Goal: Task Accomplishment & Management: Complete application form

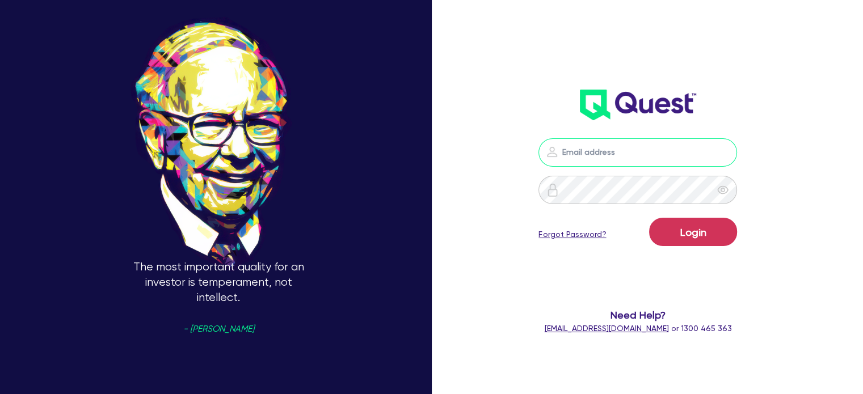
click at [624, 153] on input "email" at bounding box center [637, 152] width 198 height 28
type input "[EMAIL_ADDRESS][PERSON_NAME][DOMAIN_NAME]"
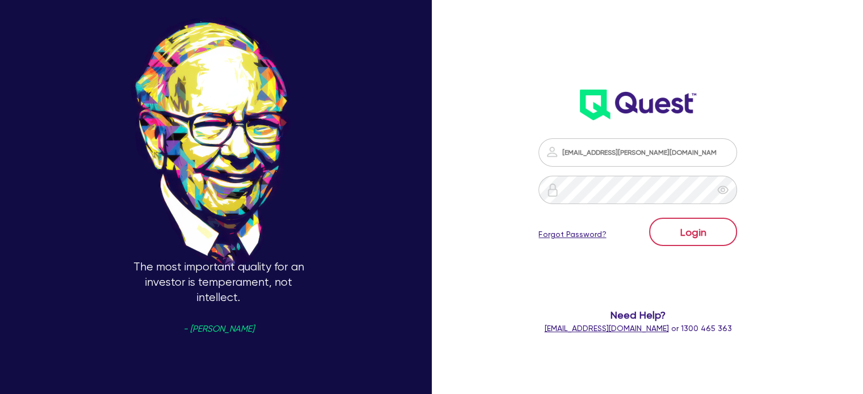
click at [737, 242] on div "Login Forgot Password?" at bounding box center [637, 234] width 198 height 33
click at [721, 218] on button "Login" at bounding box center [693, 232] width 88 height 28
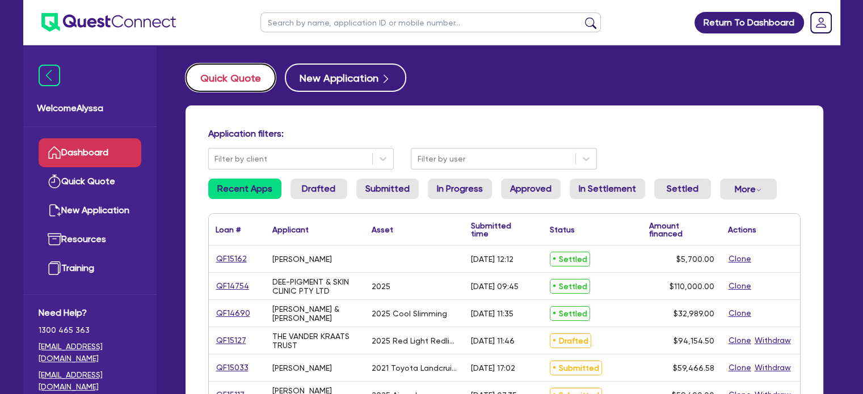
click at [228, 81] on button "Quick Quote" at bounding box center [230, 78] width 90 height 28
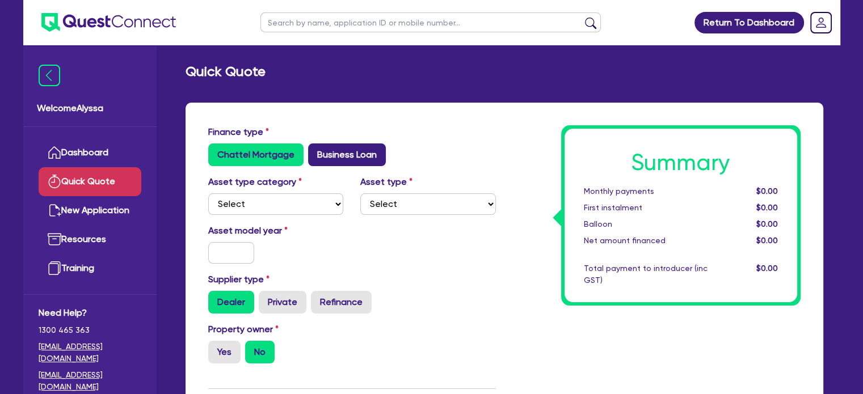
click at [340, 143] on label "Business Loan" at bounding box center [347, 154] width 78 height 23
click at [315, 143] on input "Business Loan" at bounding box center [311, 146] width 7 height 7
radio input "true"
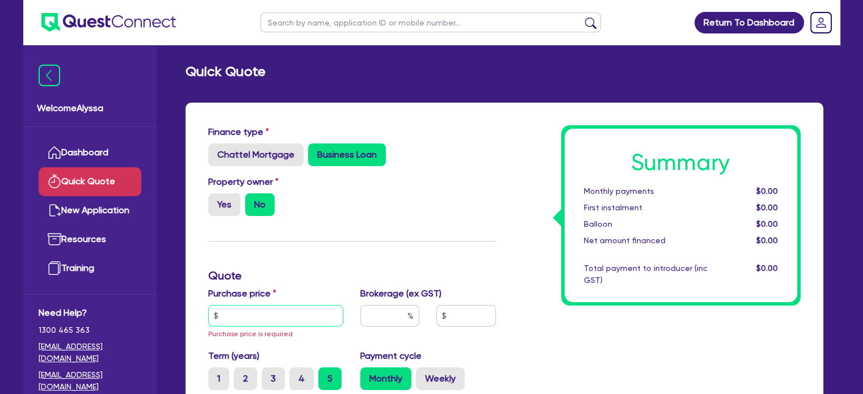
click at [270, 320] on input "text" at bounding box center [276, 316] width 136 height 22
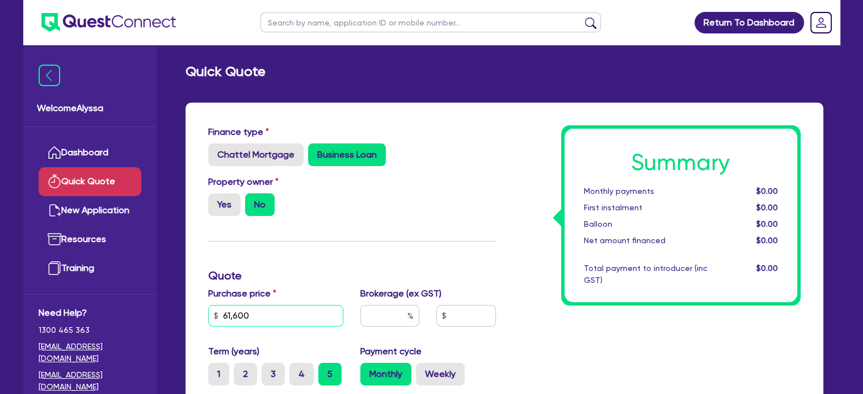
type input "61,600"
click at [380, 318] on input "text" at bounding box center [389, 316] width 59 height 22
type input "4.5"
click at [415, 206] on div "Property owner Yes No" at bounding box center [352, 200] width 305 height 50
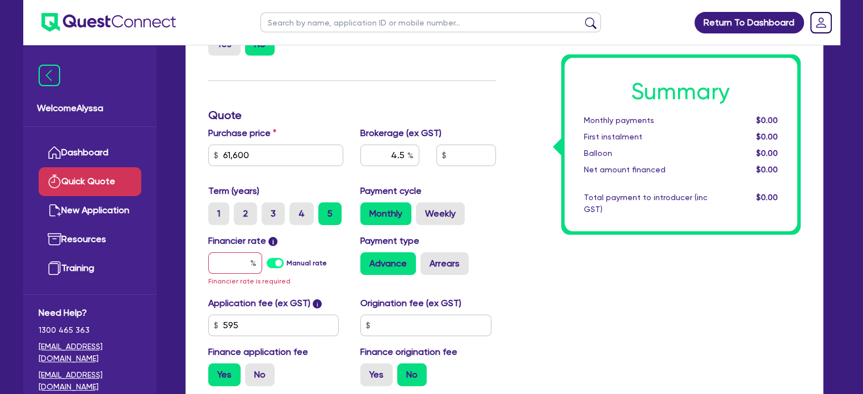
scroll to position [161, 0]
click at [225, 269] on input "text" at bounding box center [235, 263] width 54 height 22
type input "1"
type input "2,801.45"
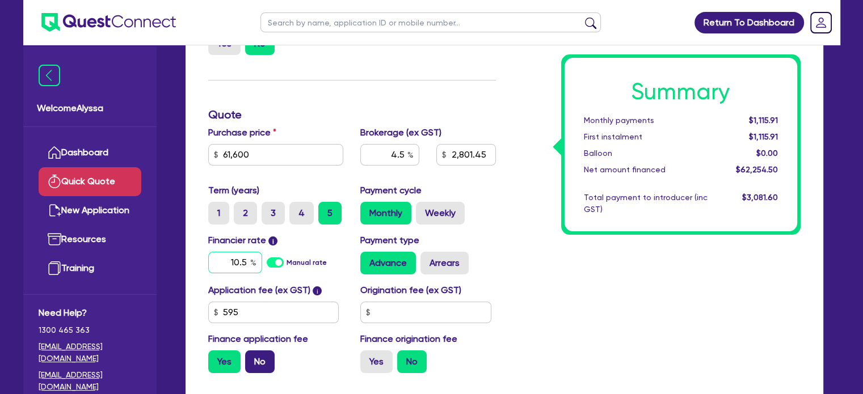
type input "10.5"
type input "2,801.45"
click at [258, 353] on label "No" at bounding box center [259, 361] width 29 height 23
click at [252, 353] on input "No" at bounding box center [248, 353] width 7 height 7
radio input "true"
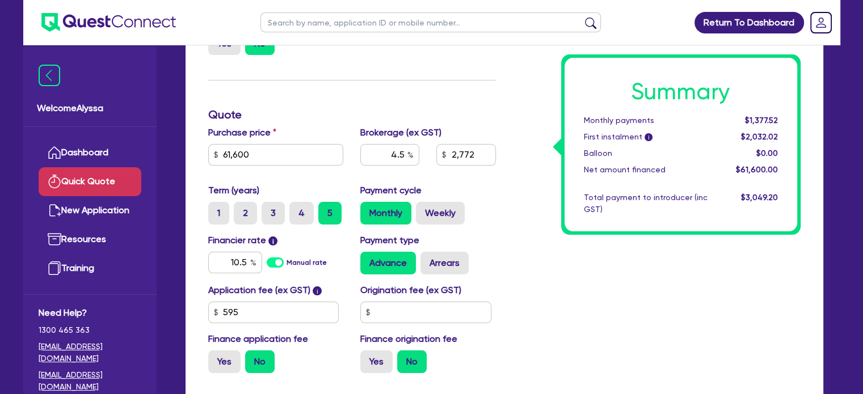
click at [577, 320] on div "Summary Monthly payments $1,377.52 First instalment i $2,032.02 Balloon $0.00 N…" at bounding box center [656, 173] width 305 height 418
click at [479, 160] on input "2,772" at bounding box center [465, 155] width 59 height 22
type input "5"
click at [515, 258] on div "Summary Monthly payments Calculating... First instalment i Calculating... Ballo…" at bounding box center [656, 173] width 305 height 418
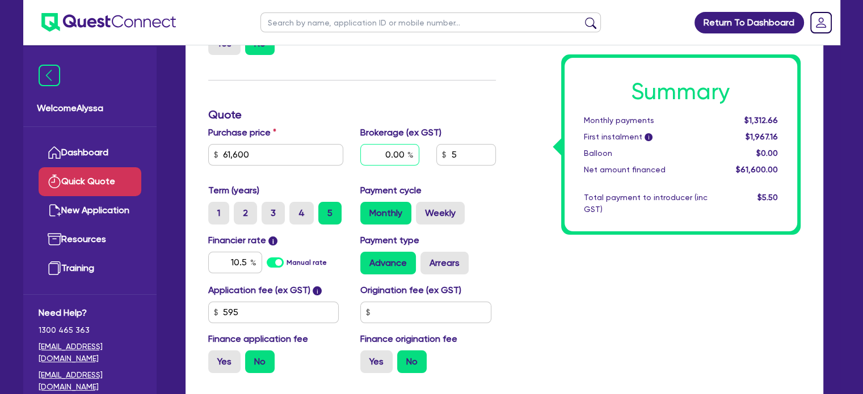
click at [388, 151] on input "0.00" at bounding box center [389, 155] width 59 height 22
type input "5"
click at [519, 272] on div "Summary Monthly payments Calculating... First instalment i Calculating... Ballo…" at bounding box center [656, 173] width 305 height 418
type input "3,080"
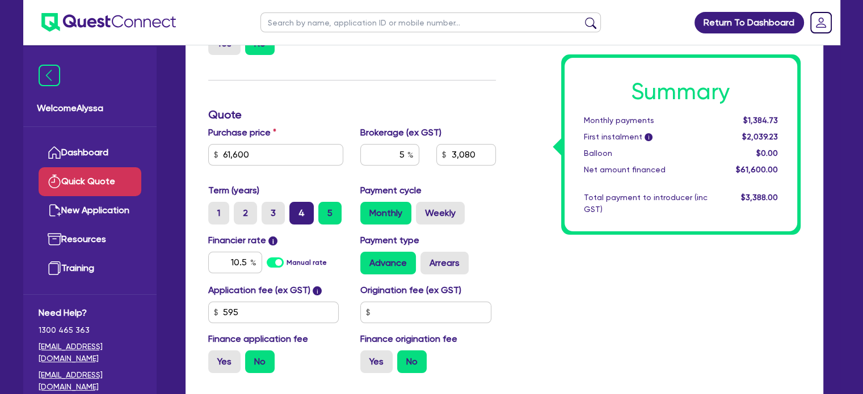
click at [297, 209] on label "4" at bounding box center [301, 213] width 24 height 23
click at [297, 209] on input "4" at bounding box center [292, 205] width 7 height 7
radio input "true"
type input "3,080"
click at [269, 218] on label "3" at bounding box center [272, 213] width 23 height 23
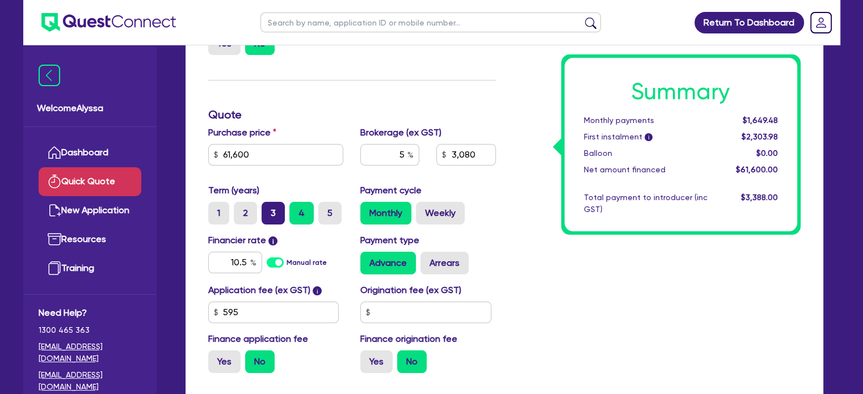
click at [269, 209] on input "3" at bounding box center [264, 205] width 7 height 7
radio input "true"
type input "3,080"
click at [249, 214] on label "2" at bounding box center [245, 213] width 23 height 23
click at [241, 209] on input "2" at bounding box center [237, 205] width 7 height 7
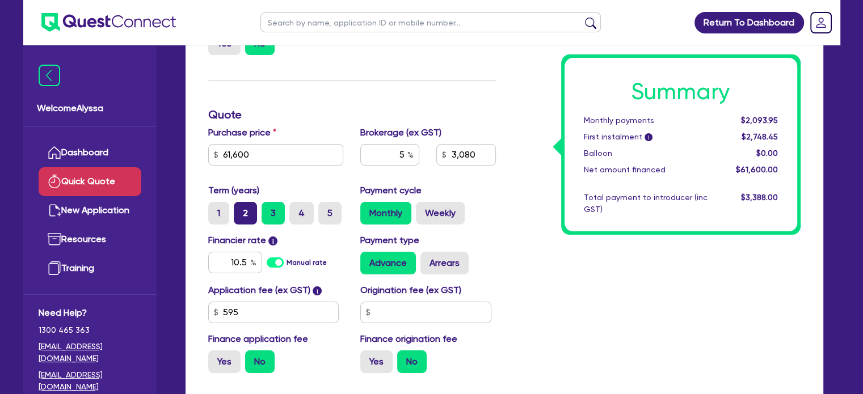
radio input "true"
type input "3,080"
click at [90, 181] on link "Quick Quote" at bounding box center [90, 181] width 103 height 29
click at [275, 28] on input "text" at bounding box center [430, 22] width 340 height 20
type input "[GEOGRAPHIC_DATA]"
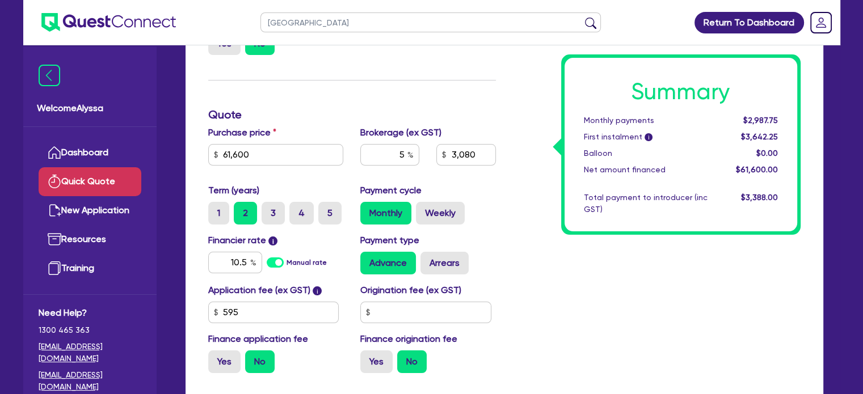
click button "submit" at bounding box center [590, 25] width 18 height 16
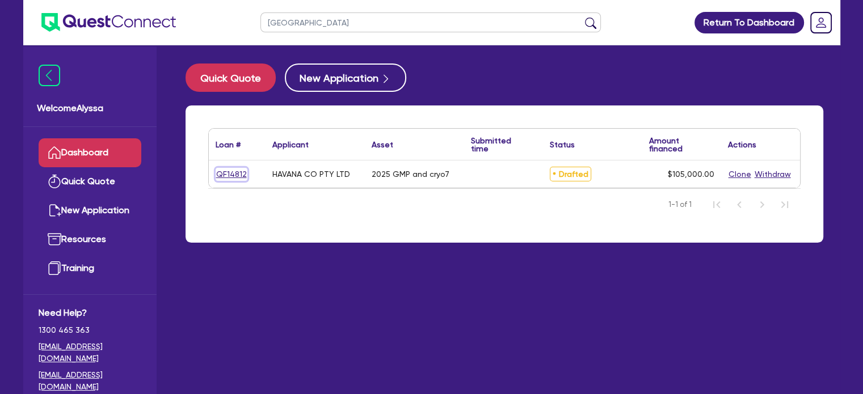
click at [230, 176] on link "QF14812" at bounding box center [232, 174] width 32 height 13
select select "TERTIARY_ASSETS"
select select "BEAUTY_EQUIPMENT"
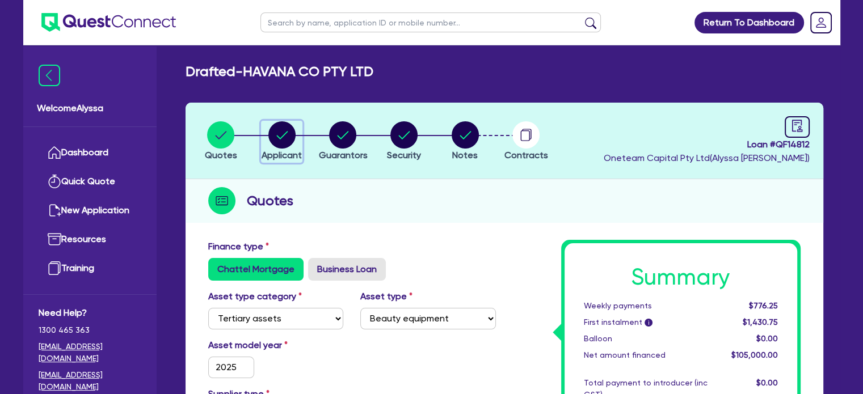
click at [289, 140] on circle "button" at bounding box center [281, 134] width 27 height 27
select select "COMPANY"
select select "HEALTH_BEAUTY"
select select "HAIR_BEAUTY_SALONS"
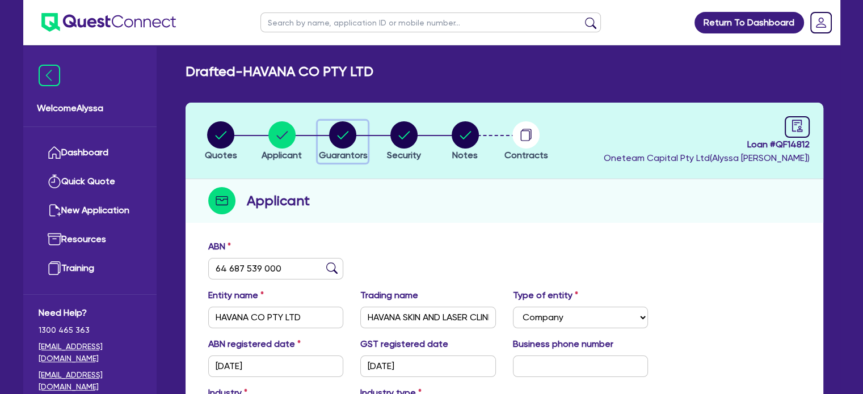
click at [337, 133] on circle "button" at bounding box center [342, 134] width 27 height 27
select select "MISS"
select select "WA"
select select "SINGLE"
select select "VEHICLE"
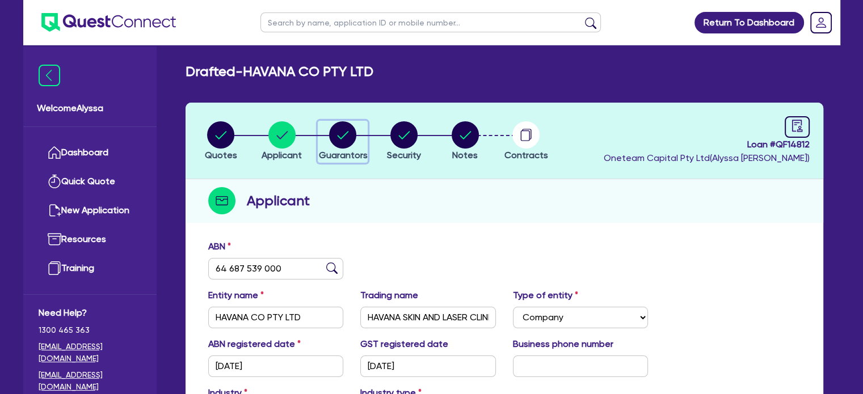
select select "MR"
select select "WA"
select select "MARRIED"
select select "PROPERTY"
select select "INVESTMENT_PROPERTY"
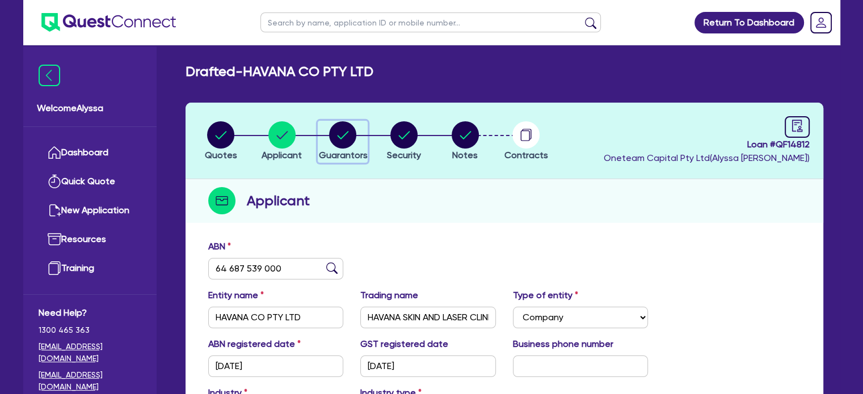
select select "CASH"
select select "VEHICLE"
select select "MORTGAGE"
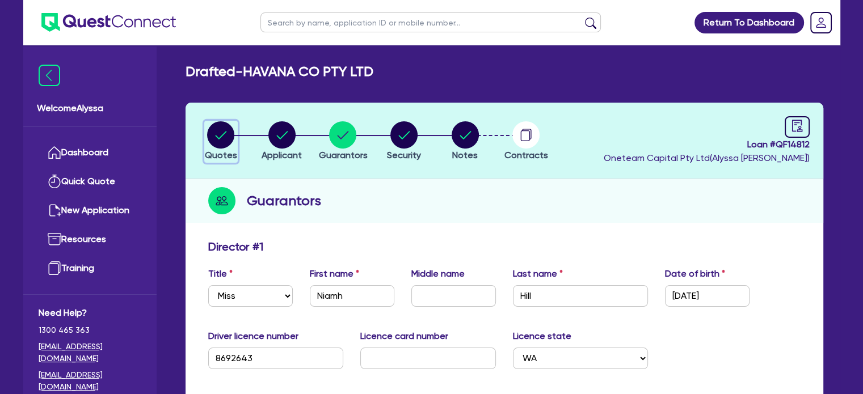
click at [223, 141] on circle "button" at bounding box center [220, 134] width 27 height 27
select select "TERTIARY_ASSETS"
select select "BEAUTY_EQUIPMENT"
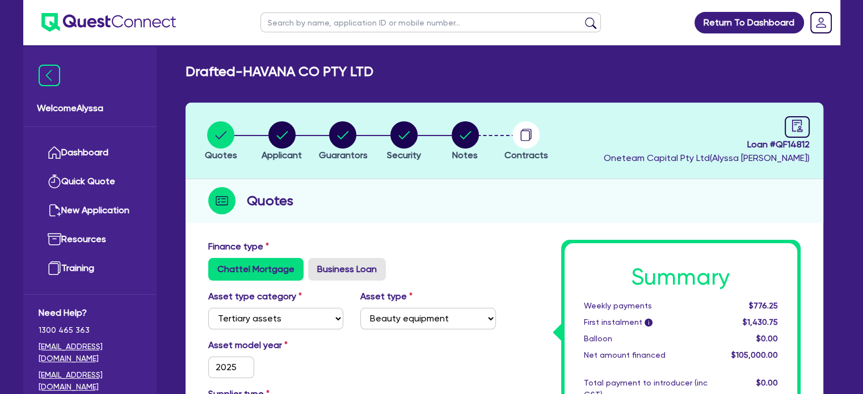
click at [299, 28] on input "text" at bounding box center [430, 22] width 340 height 20
drag, startPoint x: 248, startPoint y: 65, endPoint x: 385, endPoint y: 78, distance: 137.3
click at [385, 78] on div "Drafted - HAVANA CO PTY LTD" at bounding box center [504, 72] width 654 height 16
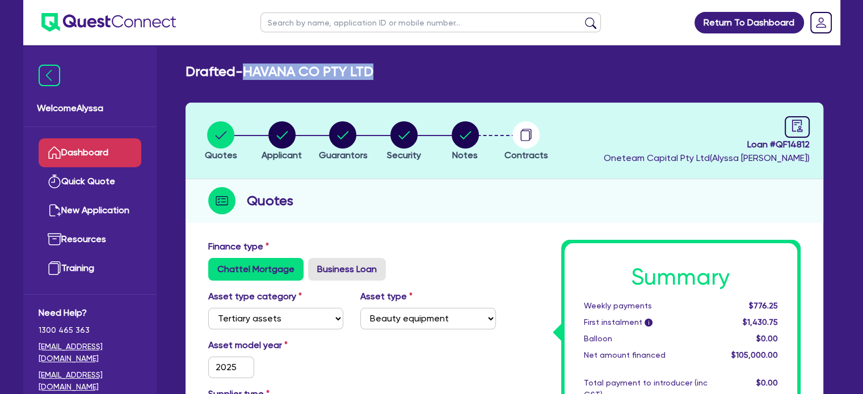
click at [88, 154] on link "Dashboard" at bounding box center [90, 152] width 103 height 29
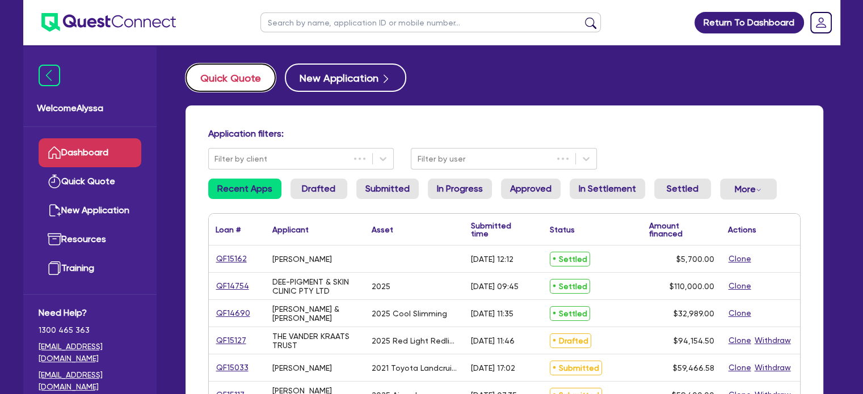
click at [218, 75] on button "Quick Quote" at bounding box center [230, 78] width 90 height 28
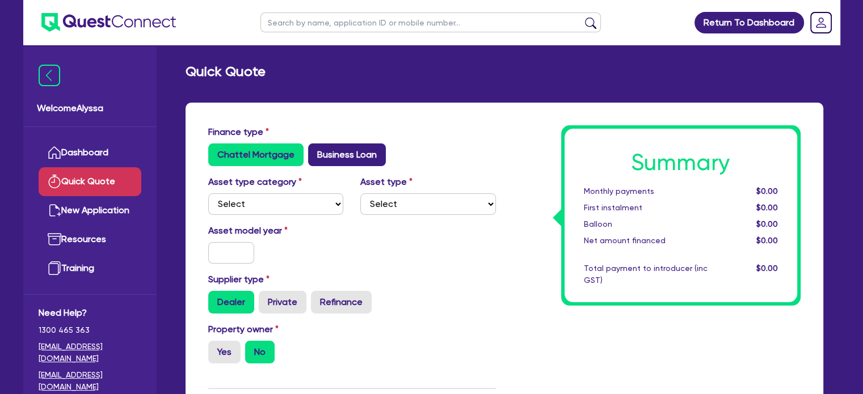
click at [347, 149] on label "Business Loan" at bounding box center [347, 154] width 78 height 23
click at [315, 149] on input "Business Loan" at bounding box center [311, 146] width 7 height 7
radio input "true"
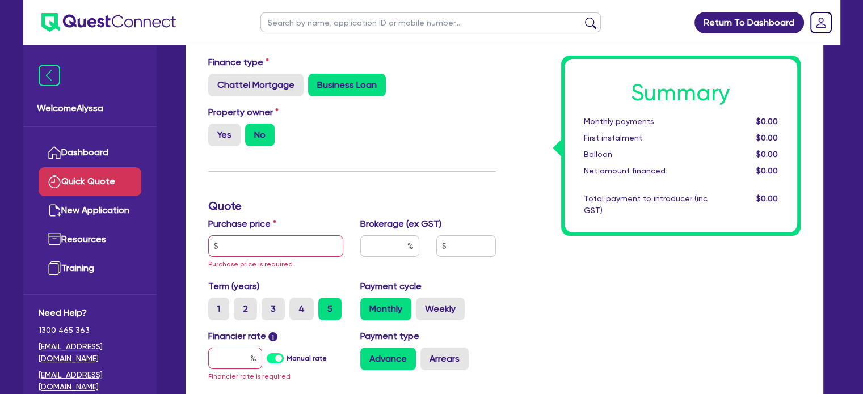
scroll to position [73, 0]
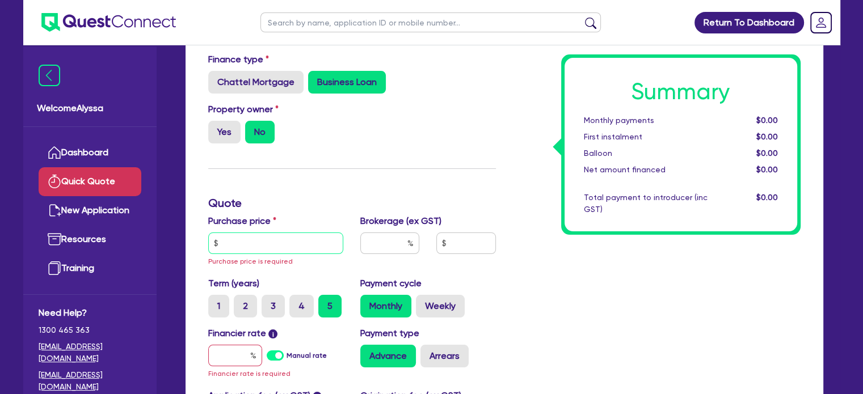
click at [231, 243] on input "text" at bounding box center [276, 244] width 136 height 22
paste input "86,273"
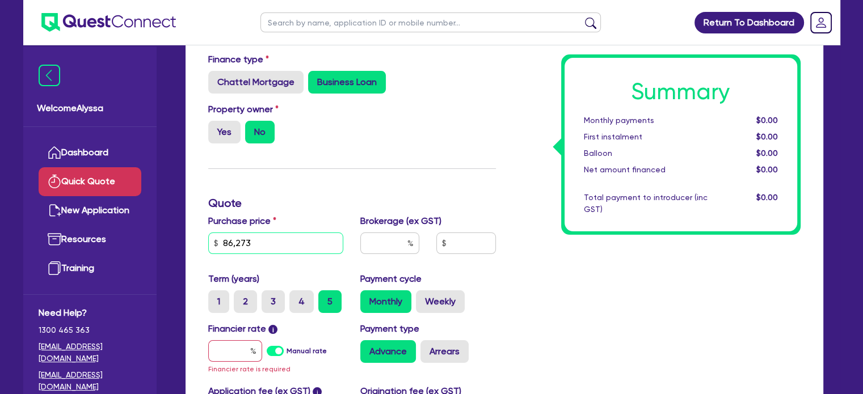
type input "86,273"
click at [386, 243] on input "text" at bounding box center [389, 244] width 59 height 22
type input "4"
click at [229, 358] on input "text" at bounding box center [235, 351] width 54 height 22
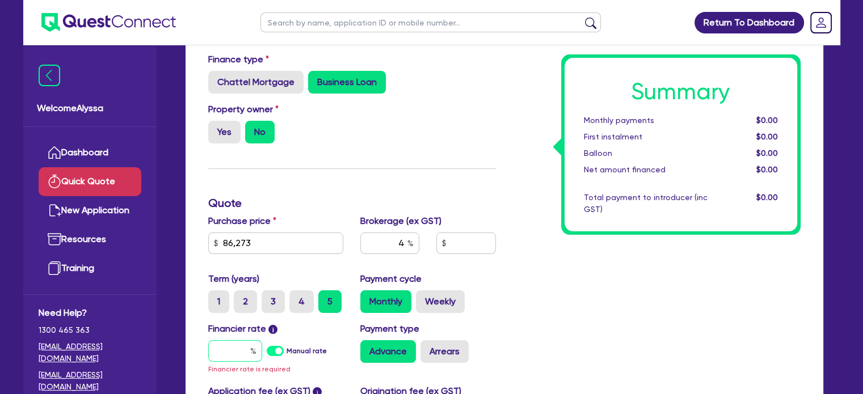
type input "1"
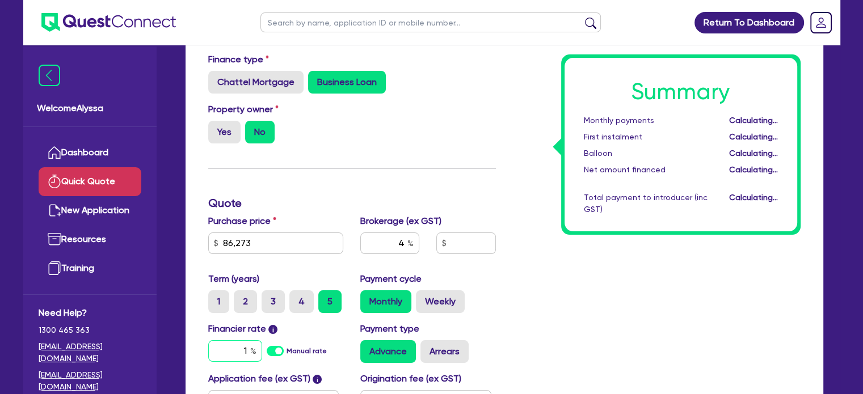
type input "3,477.1"
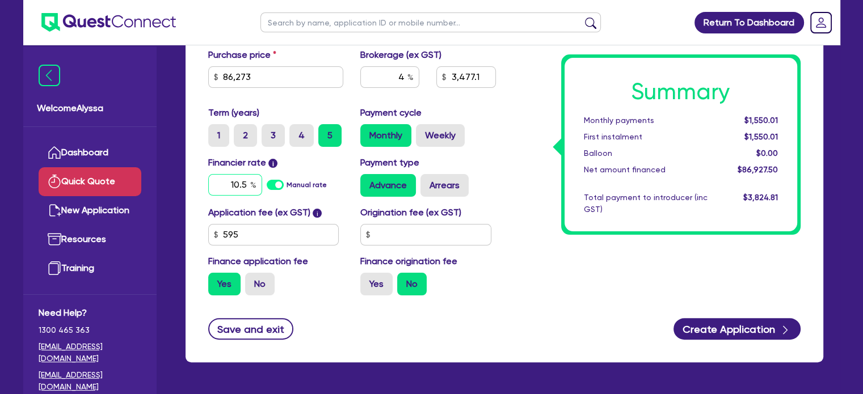
scroll to position [238, 0]
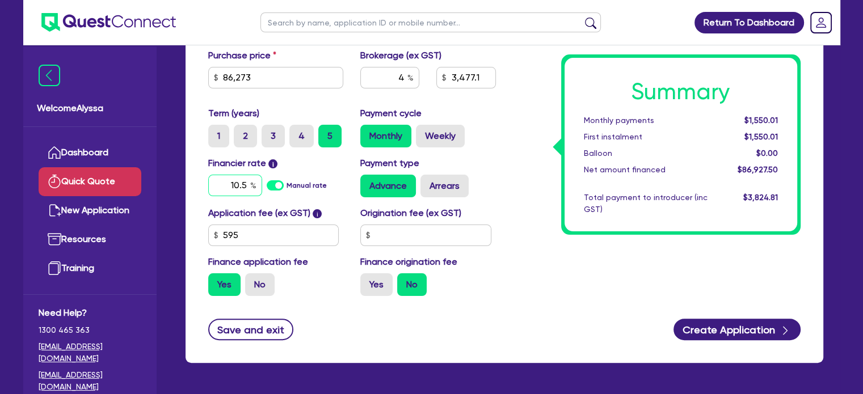
type input "10.5"
type input "3,477.1"
click at [251, 278] on input "No" at bounding box center [248, 276] width 7 height 7
radio input "true"
type input "3,450.92"
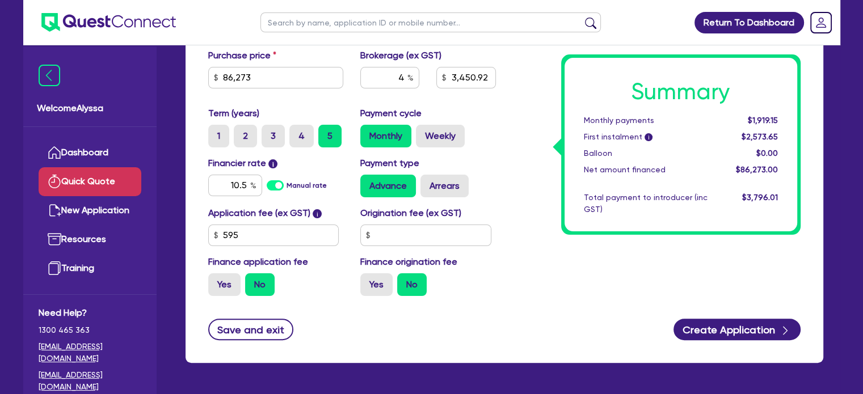
click at [483, 183] on div "Advance Arrears" at bounding box center [428, 186] width 136 height 23
click at [394, 77] on input "4" at bounding box center [389, 78] width 59 height 22
type input "3.5"
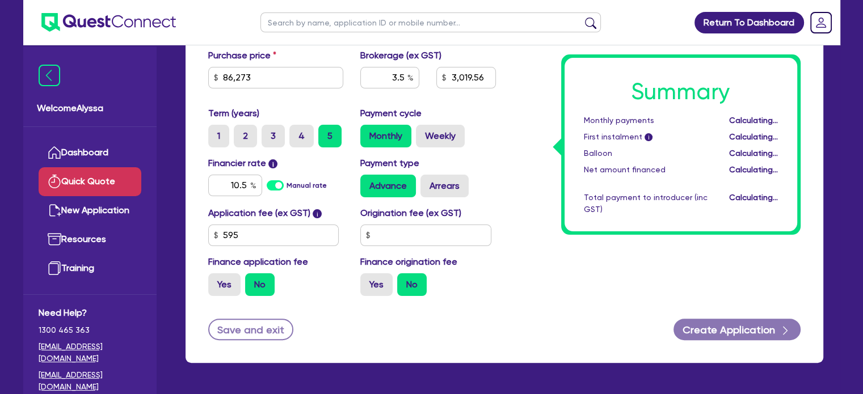
click at [547, 195] on div "Summary Monthly payments Calculating... First instalment i Calculating... Ballo…" at bounding box center [656, 96] width 305 height 418
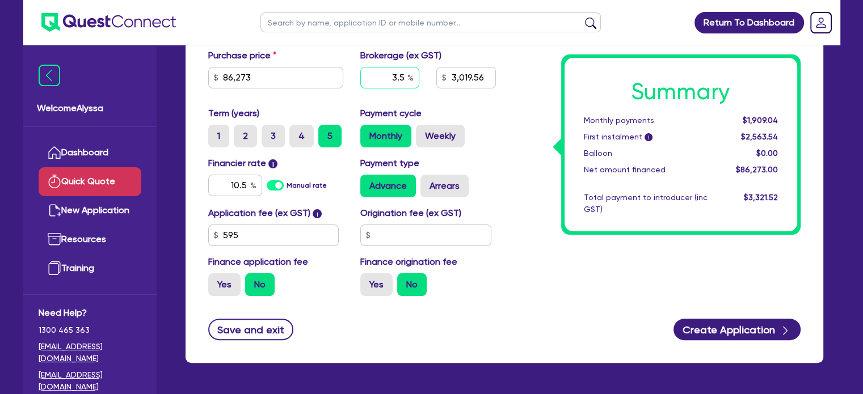
drag, startPoint x: 404, startPoint y: 78, endPoint x: 347, endPoint y: 77, distance: 57.9
click at [347, 77] on div "Purchase price 86,273 Cash deposit Trade in Payout amount Balloon Brokerage (ex…" at bounding box center [352, 78] width 305 height 58
type input "3,019.56"
click at [436, 131] on label "Weekly" at bounding box center [440, 136] width 49 height 23
click at [423, 131] on input "Weekly" at bounding box center [419, 128] width 7 height 7
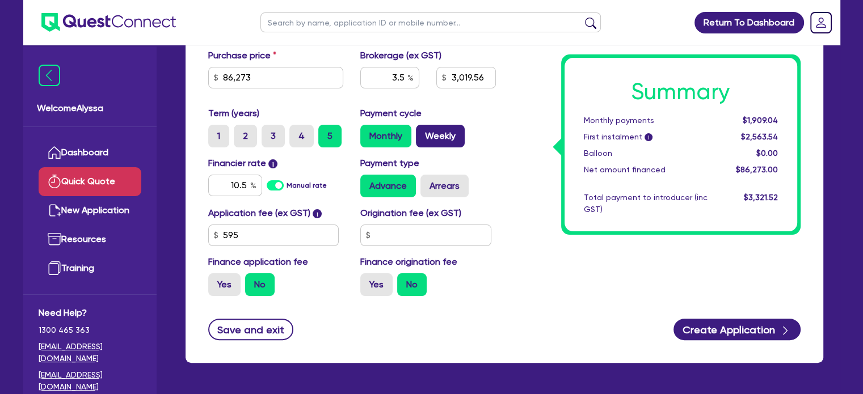
radio input "true"
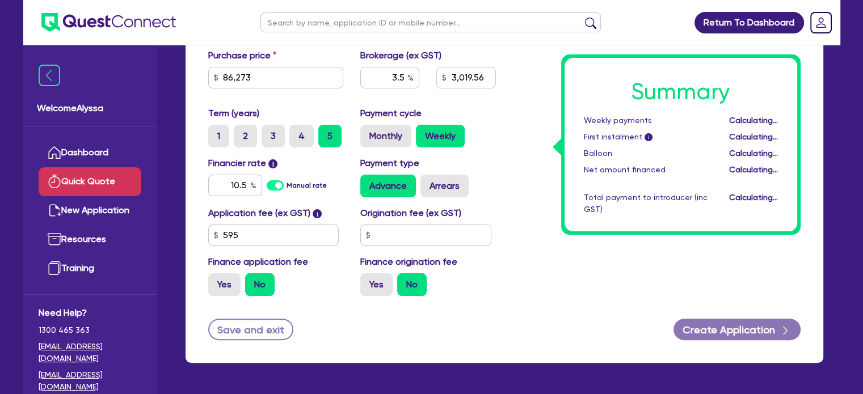
type input "3,019.56"
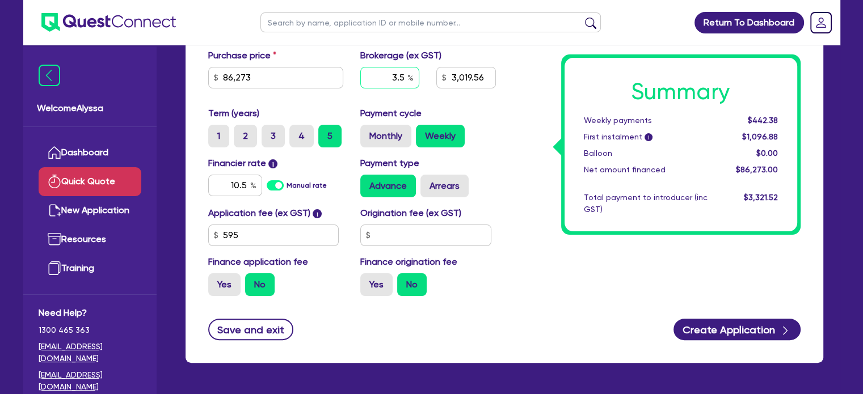
click at [398, 75] on input "3.5" at bounding box center [389, 78] width 59 height 22
type input "4"
type input "3,450.92"
click at [503, 183] on div "Payment type Advance Arrears" at bounding box center [428, 177] width 153 height 41
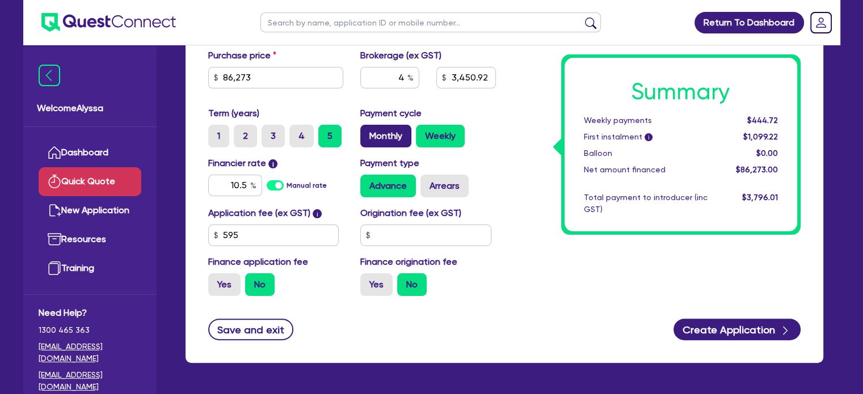
click at [381, 140] on label "Monthly" at bounding box center [385, 136] width 51 height 23
click at [368, 132] on input "Monthly" at bounding box center [363, 128] width 7 height 7
radio input "true"
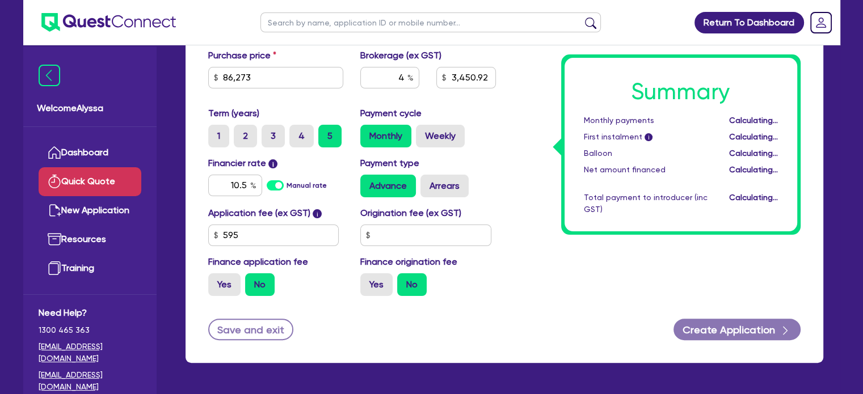
type input "3,450.92"
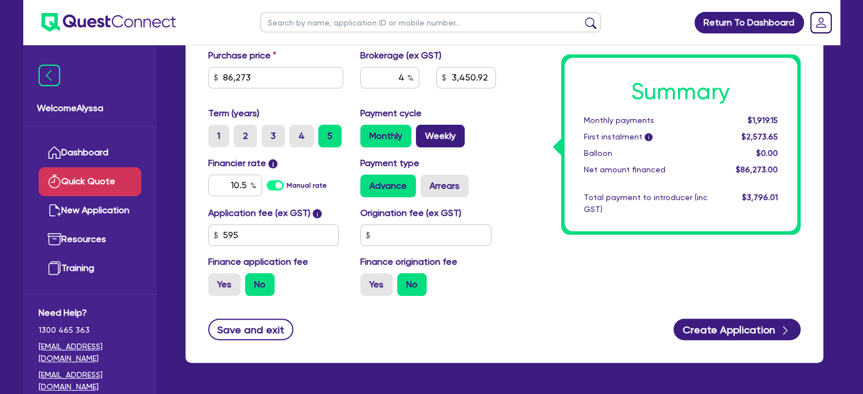
click at [424, 133] on label "Weekly" at bounding box center [440, 136] width 49 height 23
click at [423, 132] on input "Weekly" at bounding box center [419, 128] width 7 height 7
radio input "true"
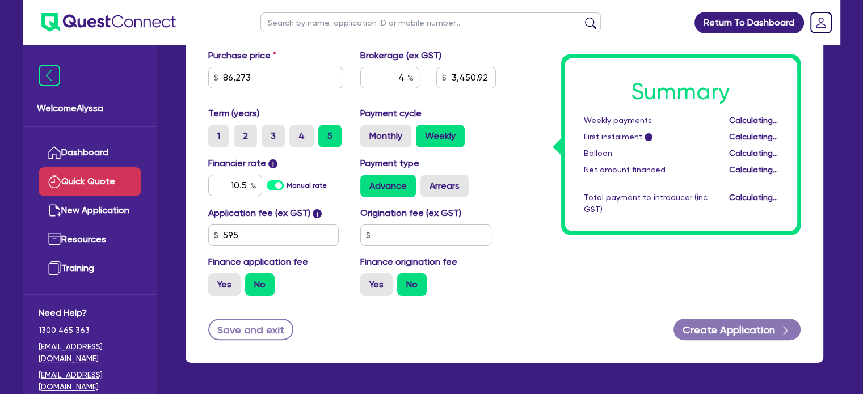
type input "3,450.92"
